Goal: Task Accomplishment & Management: Use online tool/utility

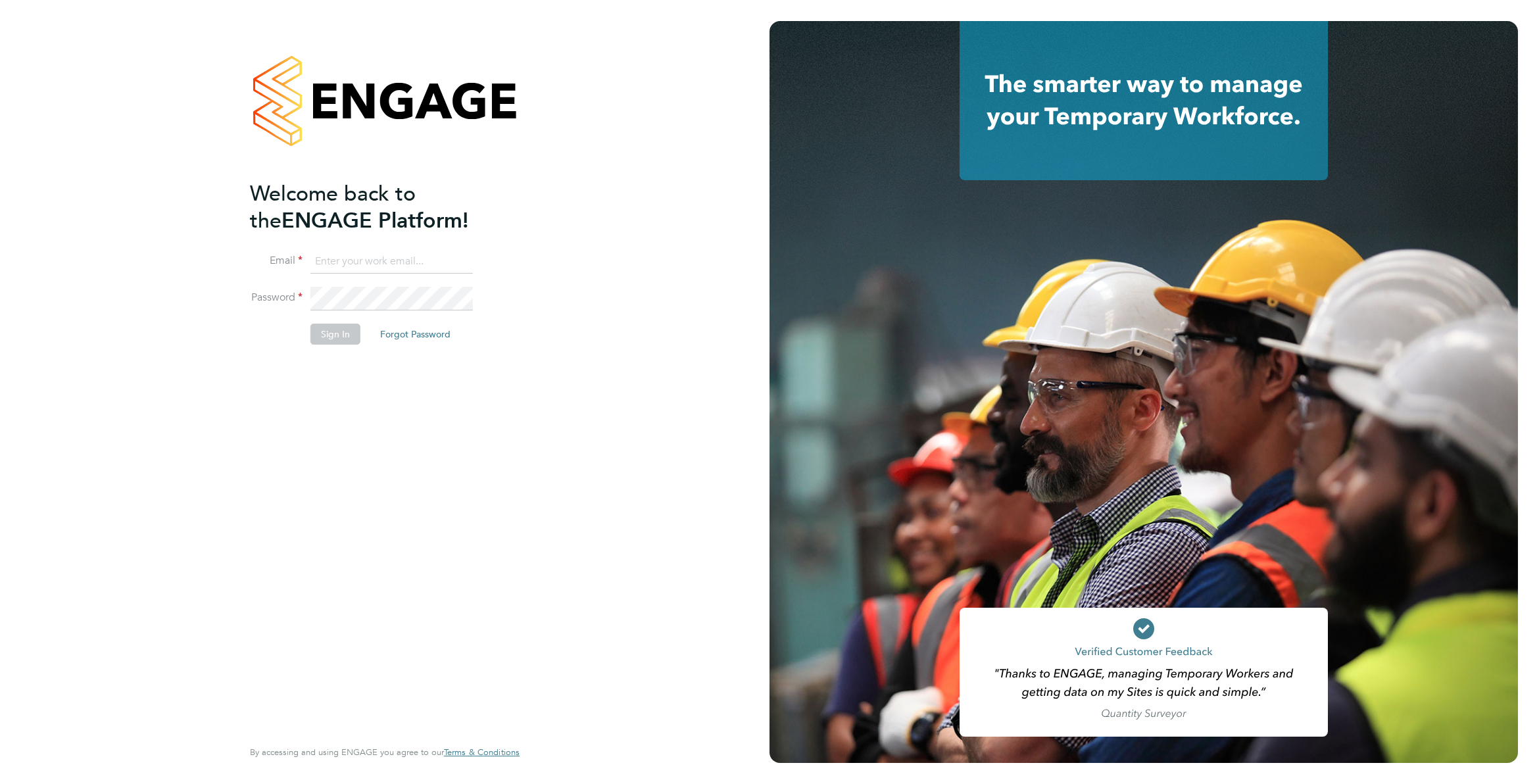
type input "[PERSON_NAME][EMAIL_ADDRESS][PERSON_NAME][DOMAIN_NAME]"
click at [593, 61] on div "Welcome back to the ENGAGE Platform! Email [PERSON_NAME][EMAIL_ADDRESS][PERSON_…" at bounding box center [385, 392] width 769 height 784
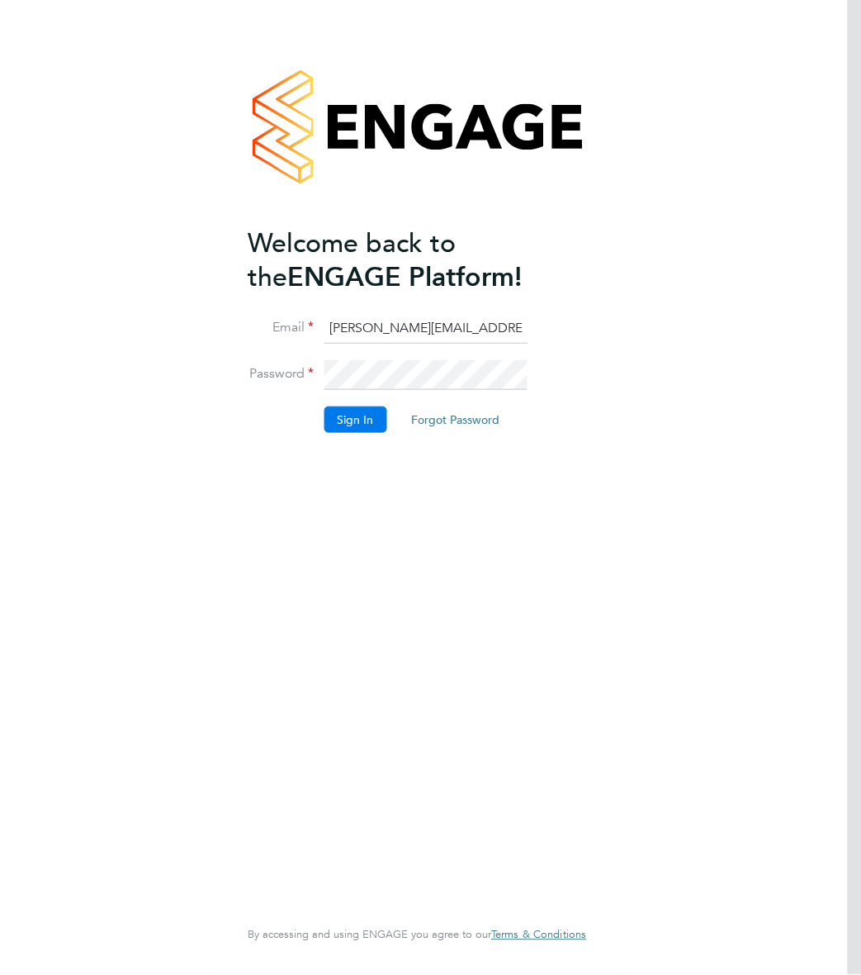
click at [335, 423] on button "Sign In" at bounding box center [355, 419] width 63 height 26
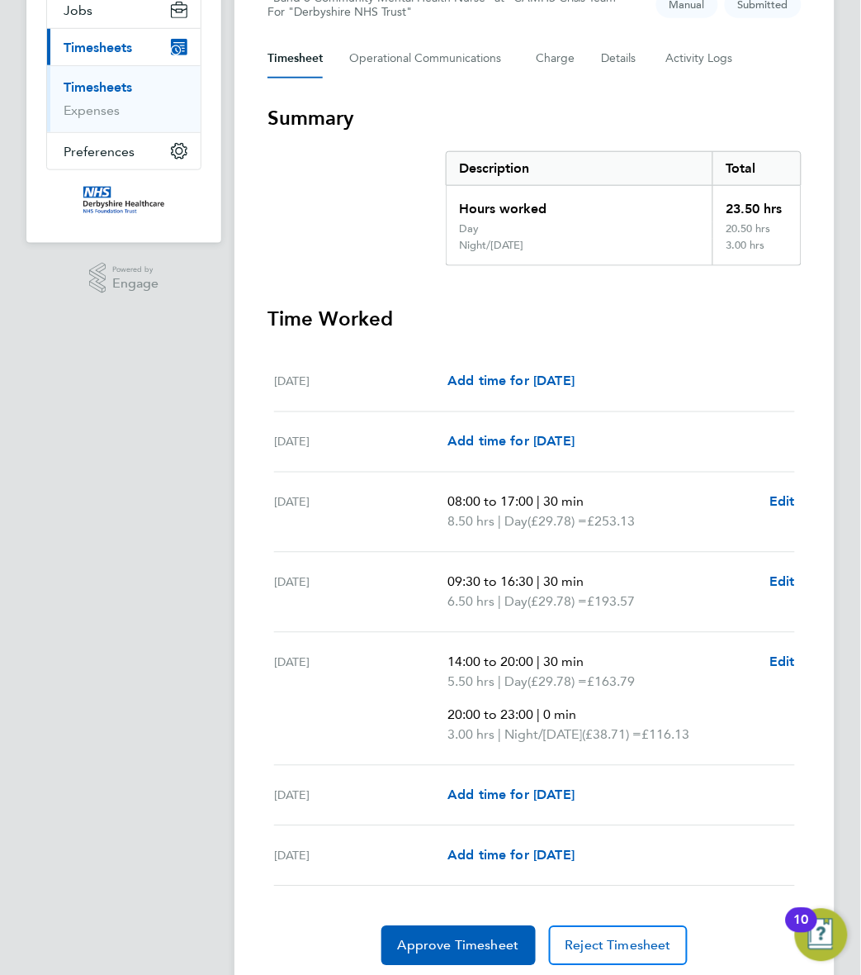
scroll to position [206, 0]
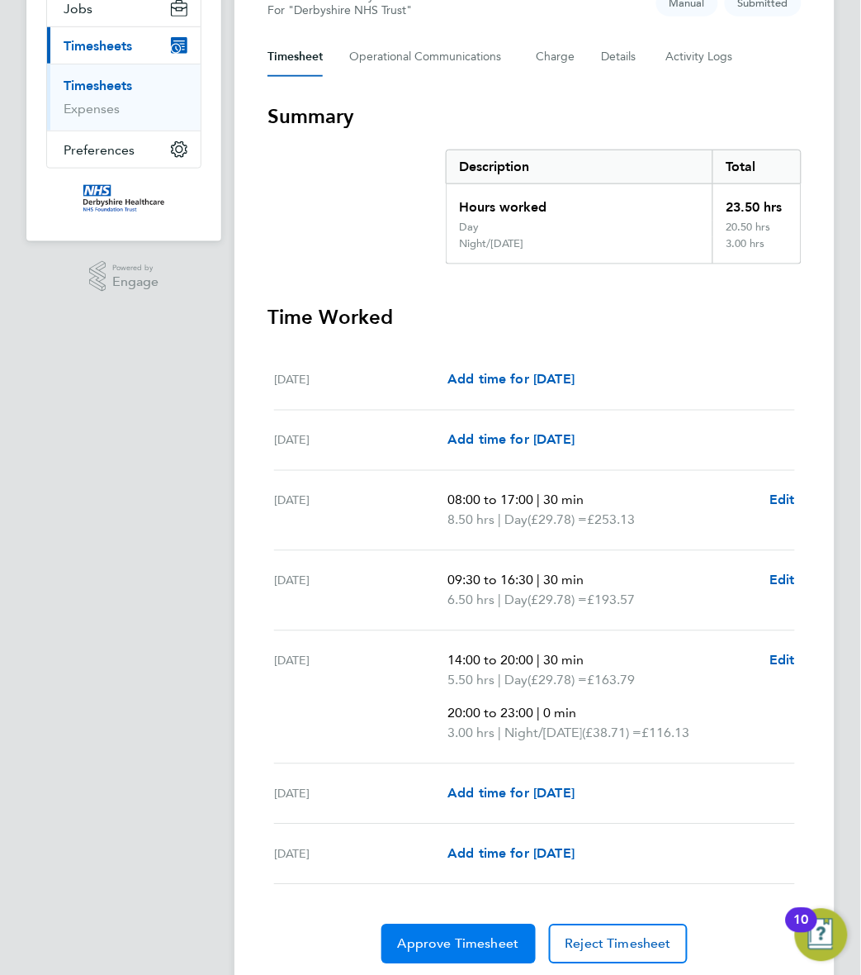
click at [461, 934] on button "Approve Timesheet" at bounding box center [459, 944] width 154 height 40
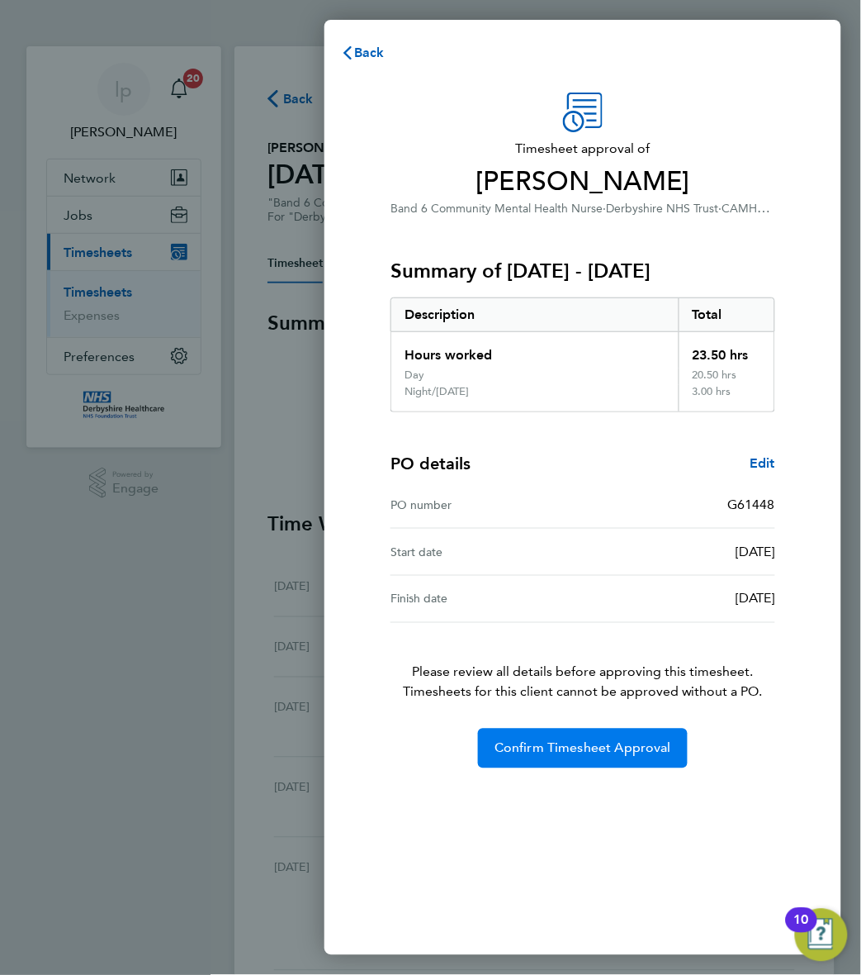
click at [515, 742] on span "Confirm Timesheet Approval" at bounding box center [583, 748] width 177 height 17
